Goal: Check status: Check status

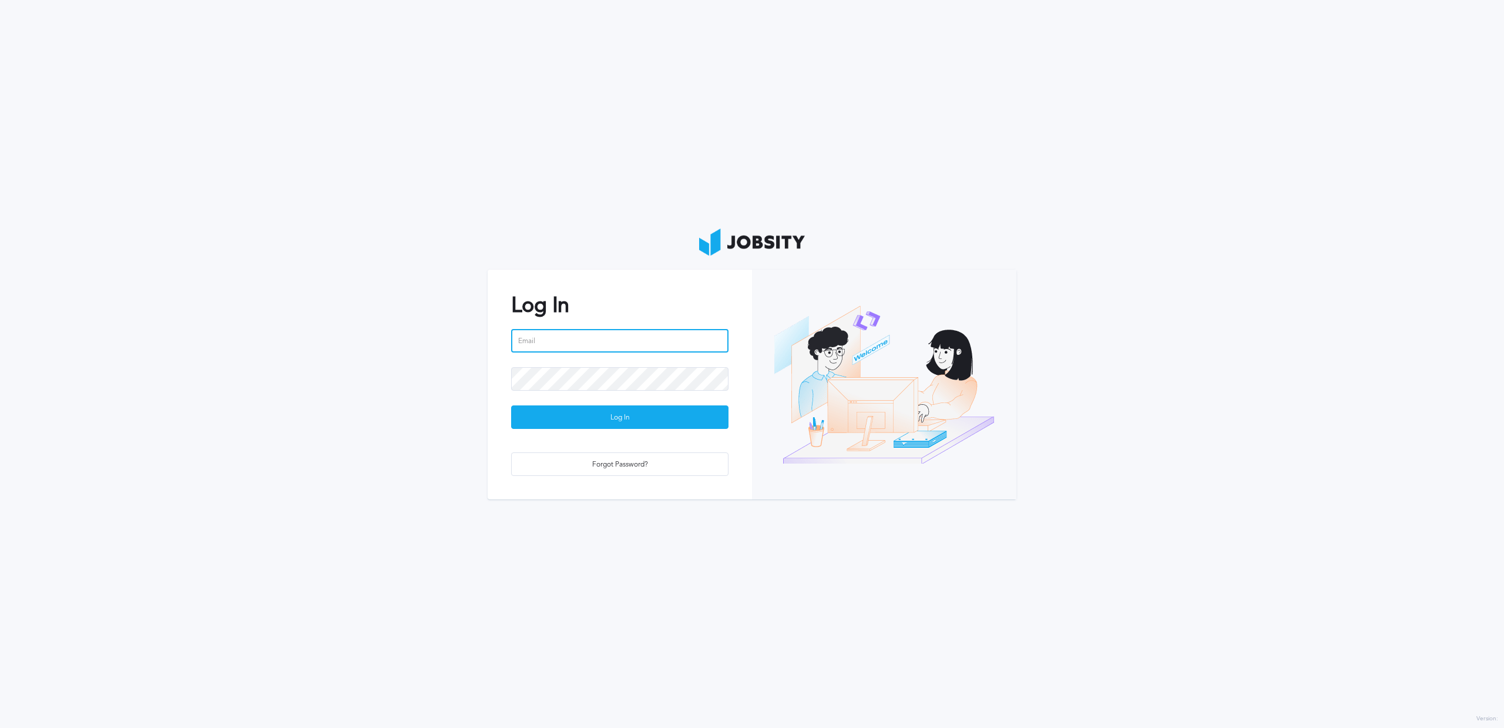
click at [586, 344] on input "email" at bounding box center [619, 341] width 217 height 24
type input "[PERSON_NAME][EMAIL_ADDRESS][PERSON_NAME][DOMAIN_NAME]"
click at [658, 424] on div "Log In" at bounding box center [620, 418] width 216 height 24
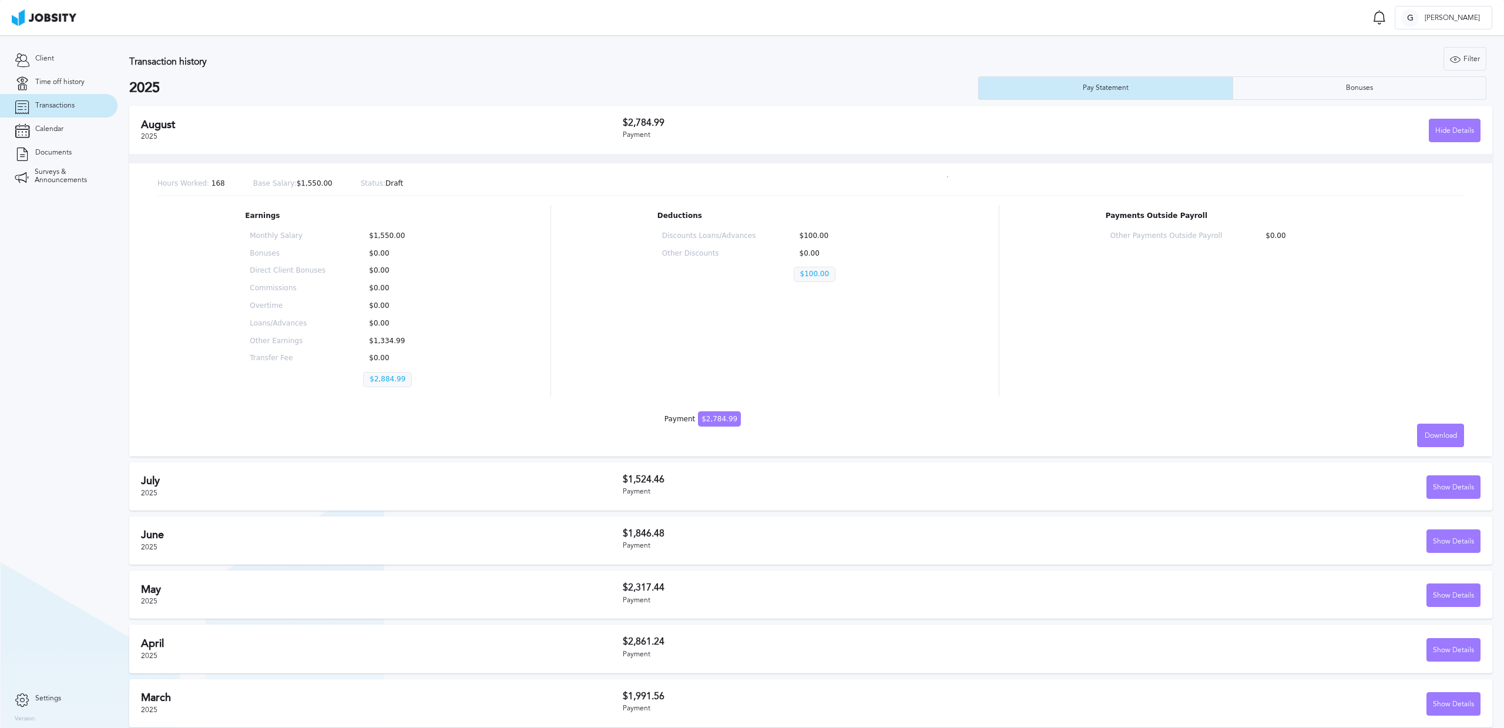
click at [790, 483] on h3 "$1,524.46" at bounding box center [837, 479] width 429 height 11
click at [679, 480] on h3 "$1,524.46" at bounding box center [837, 479] width 429 height 11
click at [1456, 492] on div "Show Details" at bounding box center [1453, 488] width 53 height 24
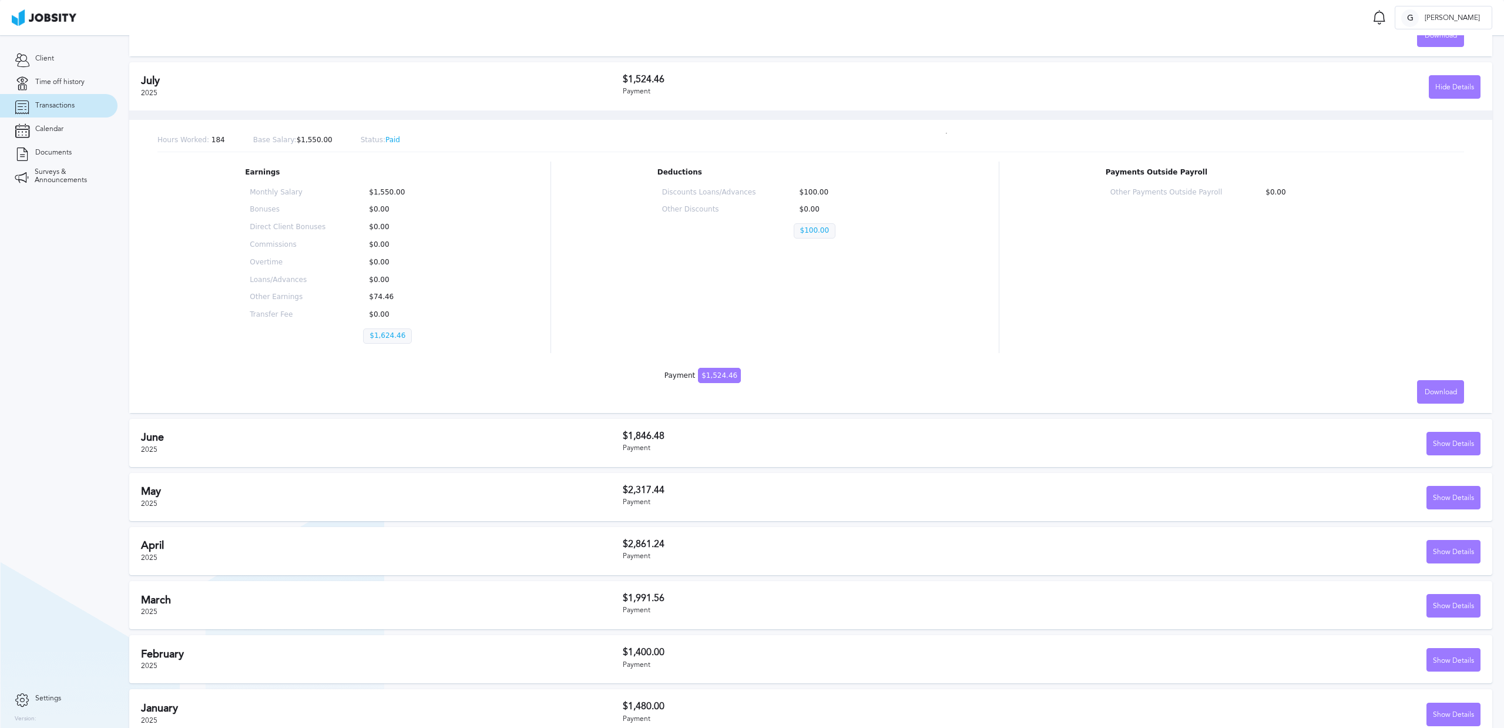
scroll to position [415, 0]
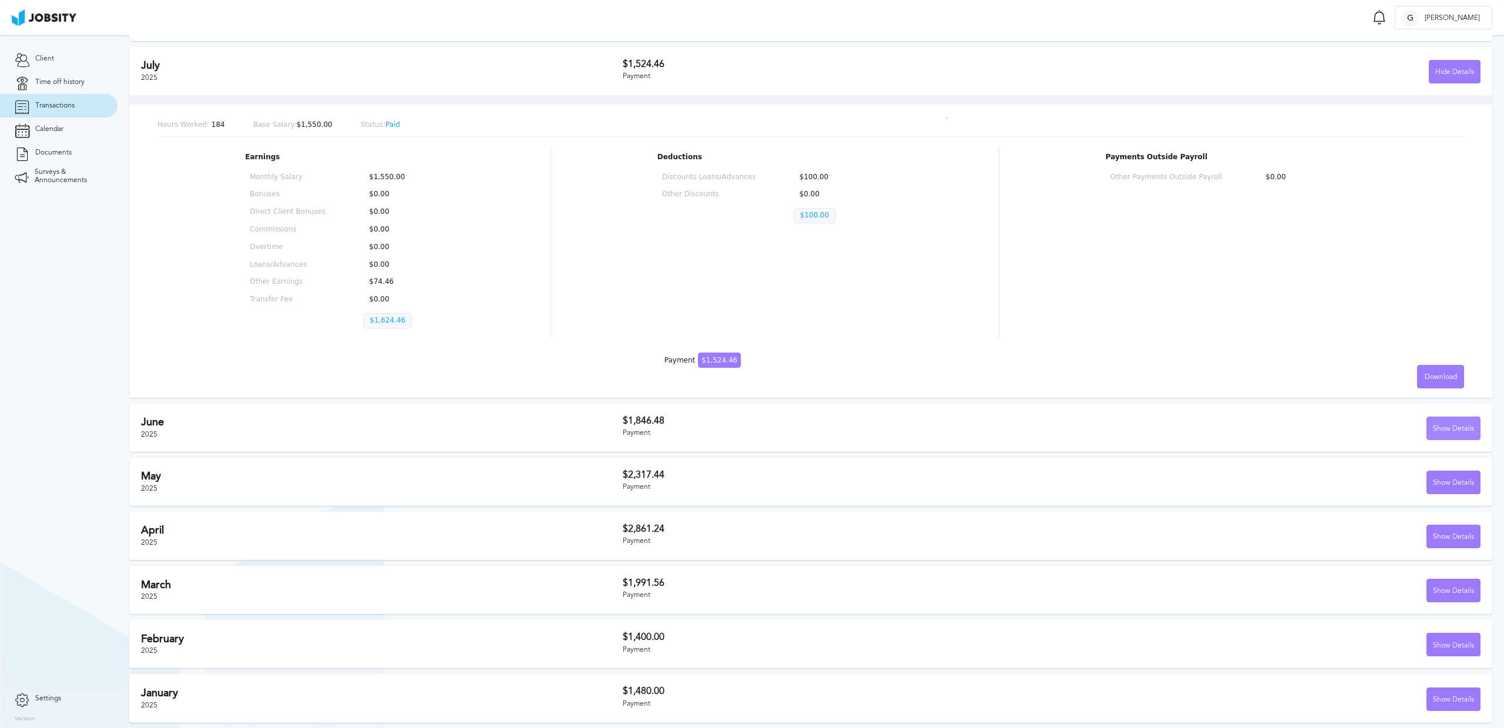
click at [1444, 427] on div "Show Details" at bounding box center [1453, 429] width 53 height 24
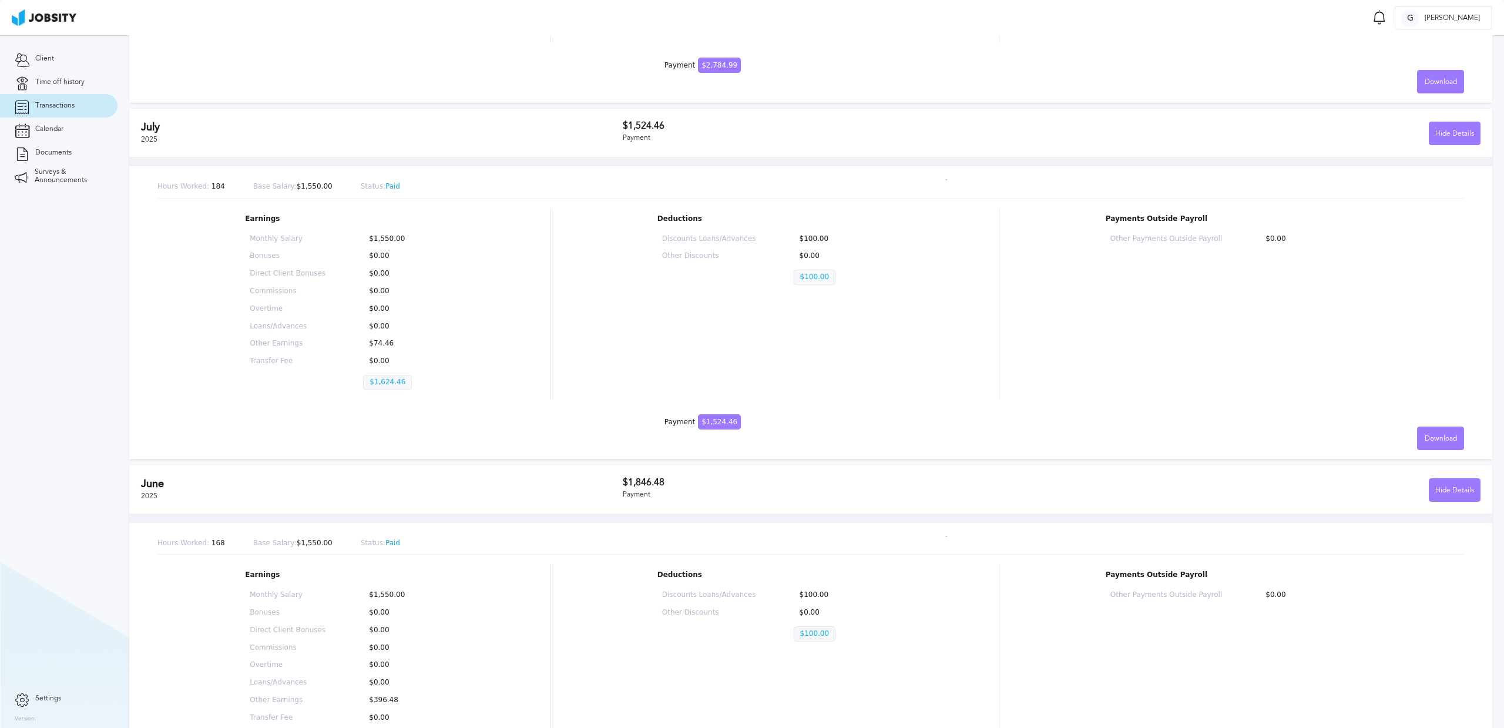
scroll to position [0, 0]
